Goal: Task Accomplishment & Management: Use online tool/utility

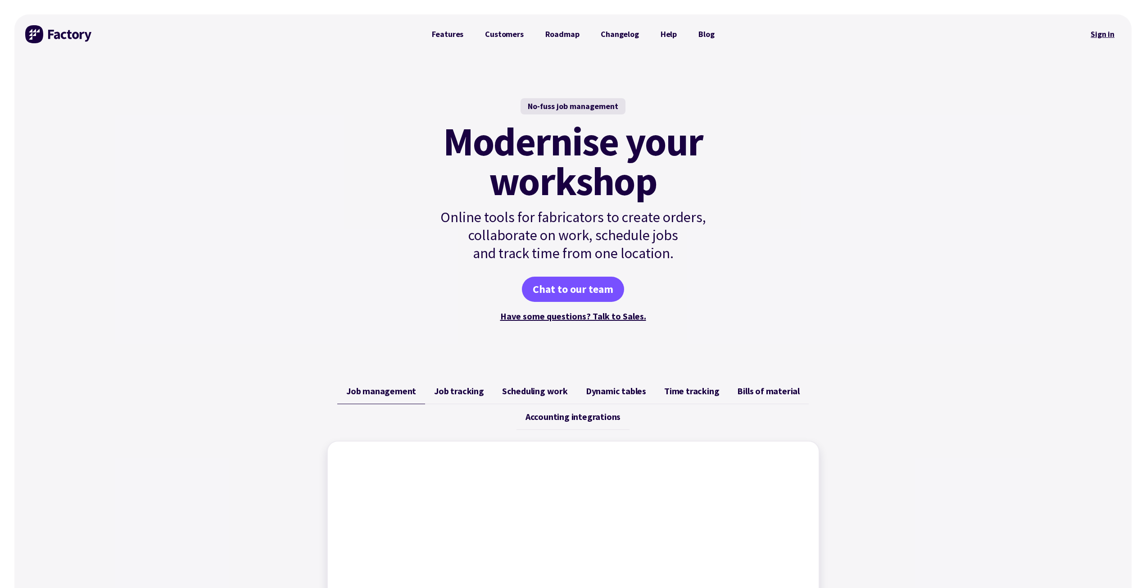
click at [1100, 33] on link "Sign in" at bounding box center [1103, 34] width 36 height 21
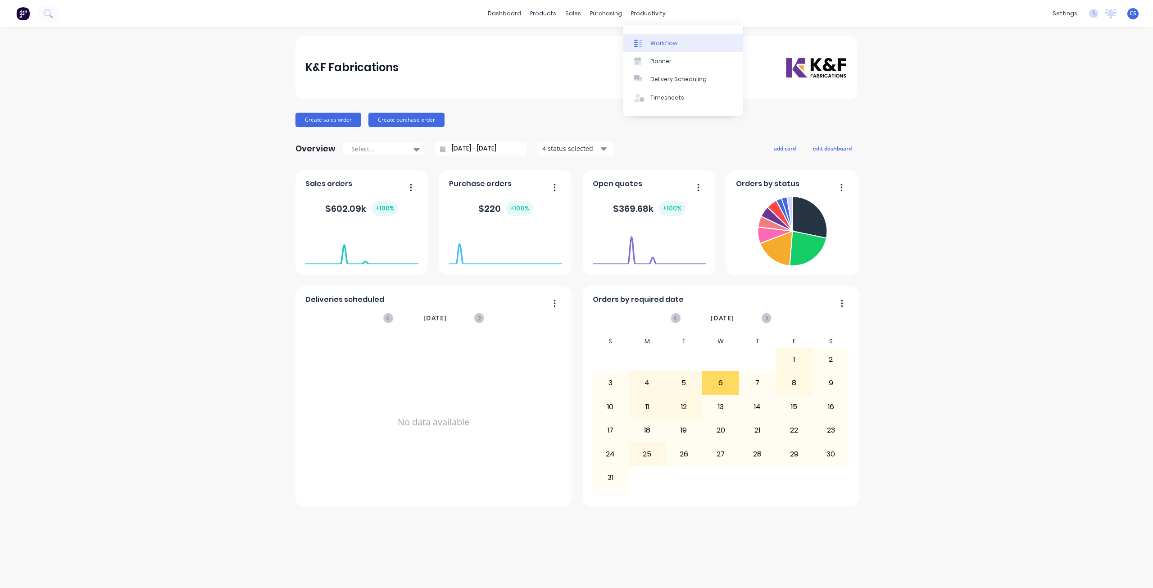
click at [653, 45] on div "Workflow" at bounding box center [663, 43] width 27 height 8
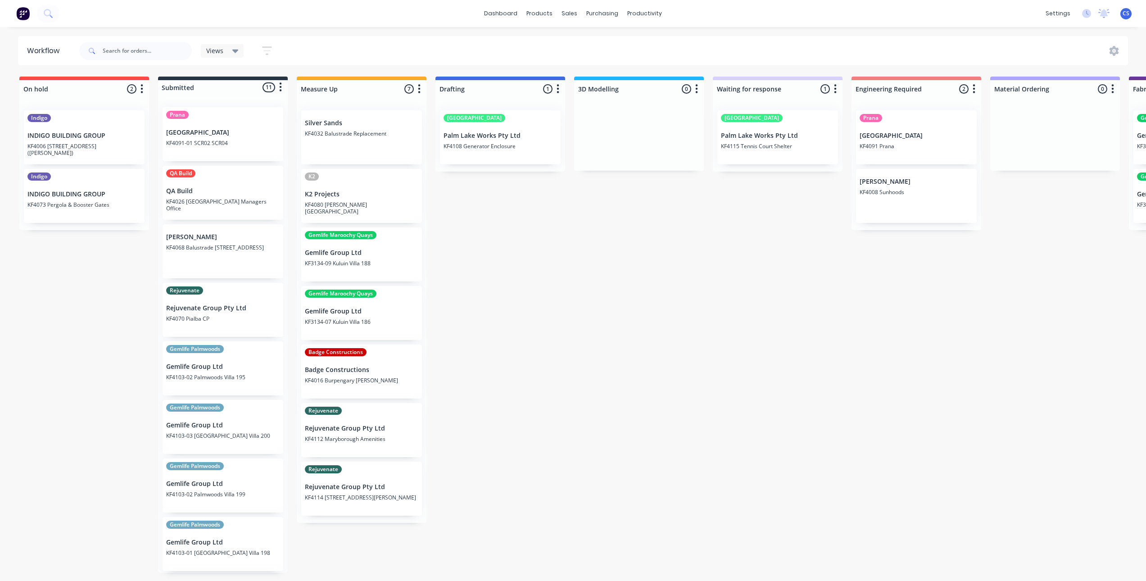
click at [363, 140] on div "Silver Sands KF4032 Balustrade Replacement" at bounding box center [361, 137] width 121 height 54
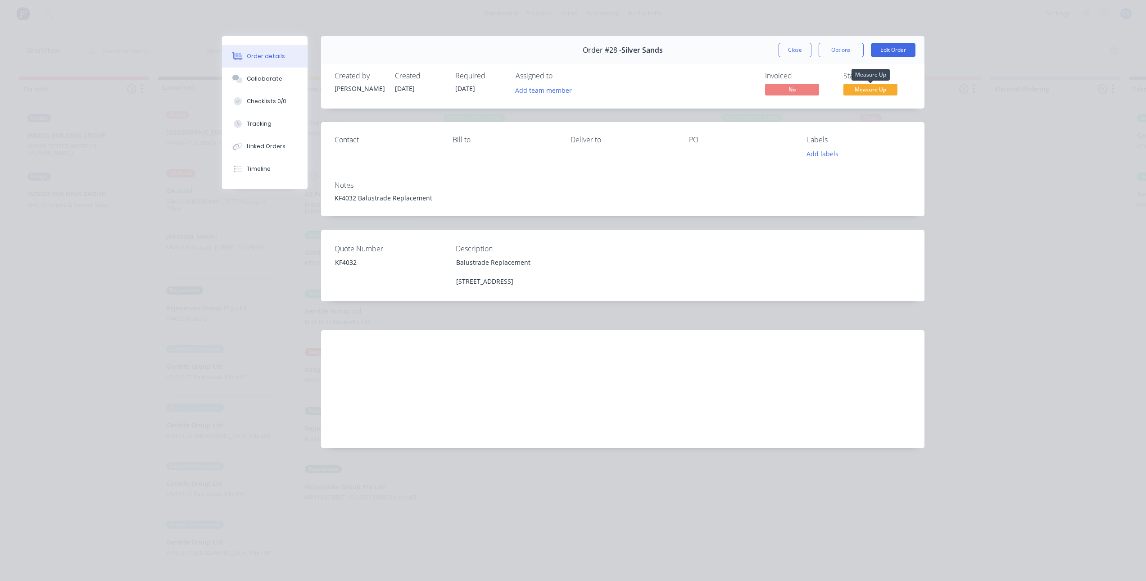
click at [865, 85] on span "Measure Up" at bounding box center [871, 89] width 54 height 11
click at [961, 114] on div "Order details Collaborate Checklists 0/0 Tracking Linked Orders Timeline Order …" at bounding box center [573, 290] width 1146 height 581
click at [992, 168] on div "Order details Collaborate Checklists 0/0 Tracking Linked Orders Timeline Order …" at bounding box center [573, 290] width 1146 height 581
click at [985, 23] on div "Order details Collaborate Checklists 0/0 Tracking Linked Orders Timeline Order …" at bounding box center [573, 290] width 1146 height 581
click at [806, 50] on button "Close" at bounding box center [795, 50] width 33 height 14
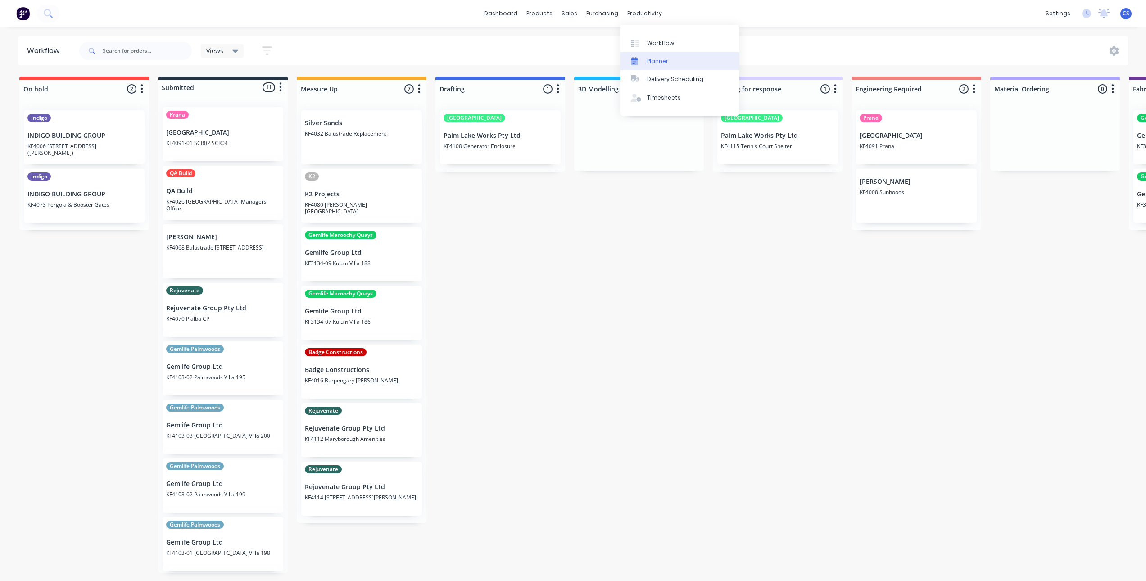
click at [651, 60] on div "Planner" at bounding box center [657, 61] width 21 height 8
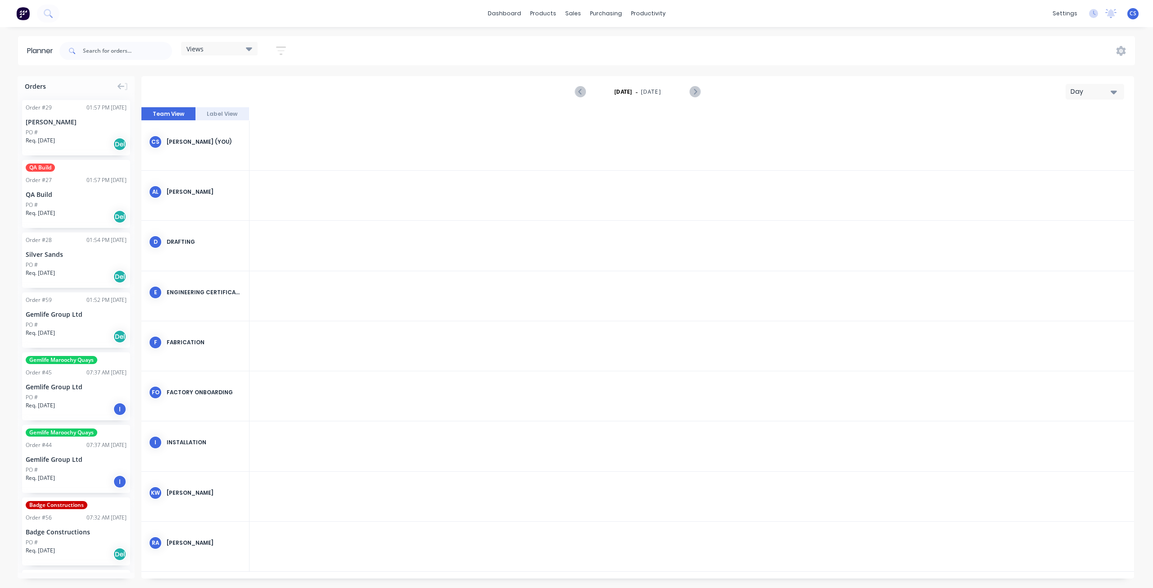
scroll to position [0, 2019]
click at [288, 140] on div at bounding box center [285, 146] width 72 height 50
click at [232, 112] on button "Label View" at bounding box center [223, 114] width 54 height 14
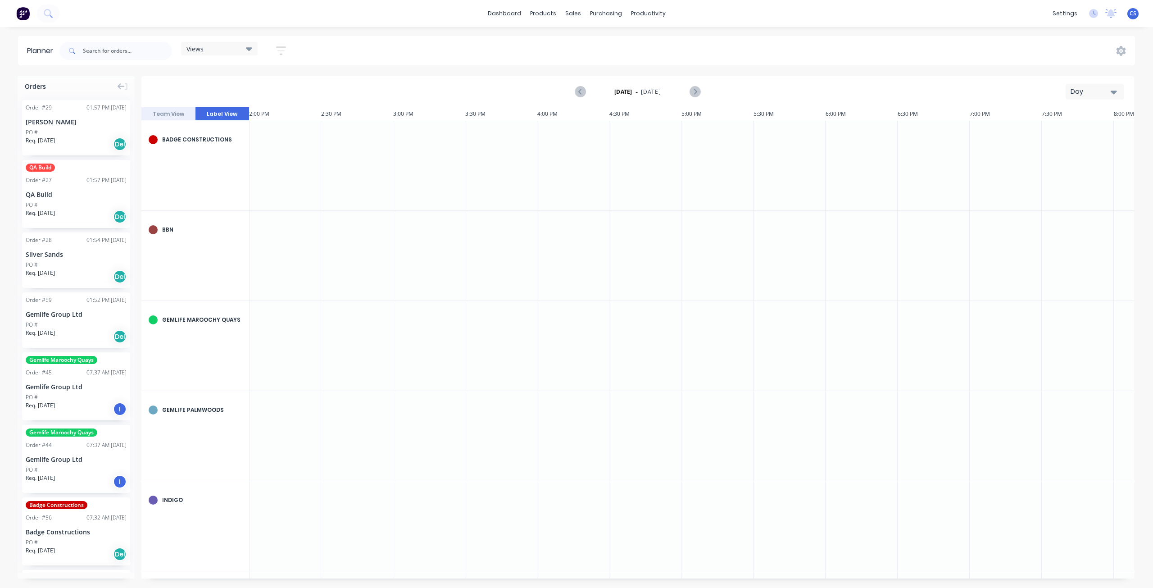
click at [172, 113] on button "Team View" at bounding box center [168, 114] width 54 height 14
